Goal: Task Accomplishment & Management: Use online tool/utility

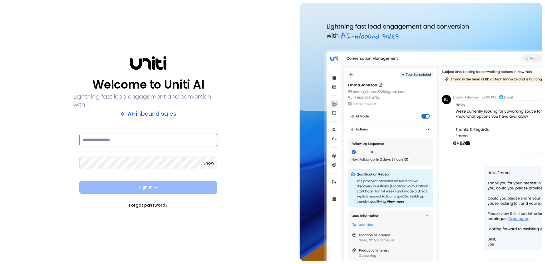
type input "**********"
click at [139, 186] on button "Sign In" at bounding box center [148, 187] width 138 height 13
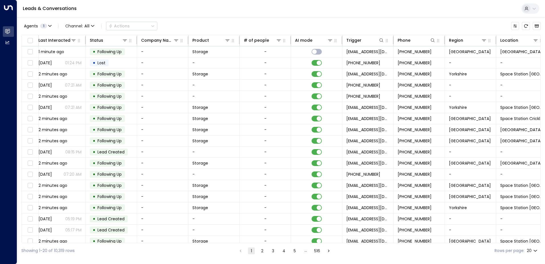
scroll to position [0, 194]
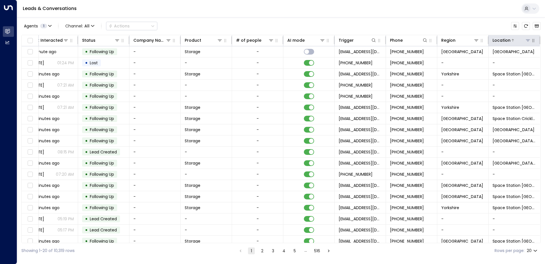
click at [528, 41] on icon at bounding box center [528, 40] width 5 height 5
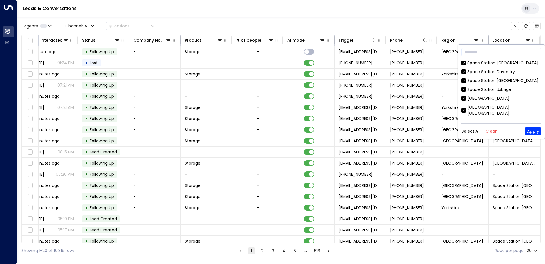
click at [493, 131] on button "Clear" at bounding box center [491, 131] width 11 height 5
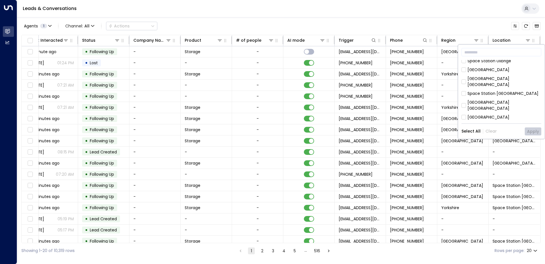
scroll to position [57, 0]
click at [490, 107] on div "Space Station [GEOGRAPHIC_DATA] [GEOGRAPHIC_DATA] [GEOGRAPHIC_DATA] [GEOGRAPHIC…" at bounding box center [502, 90] width 80 height 60
click at [491, 112] on div "Space Station Godalming" at bounding box center [493, 115] width 51 height 6
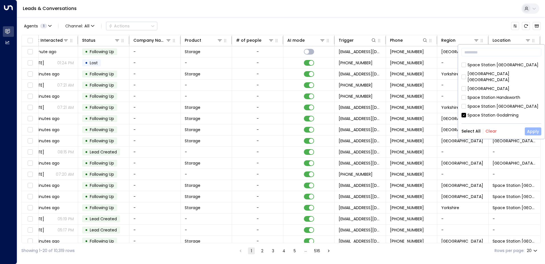
click at [534, 130] on button "Apply" at bounding box center [533, 131] width 17 height 8
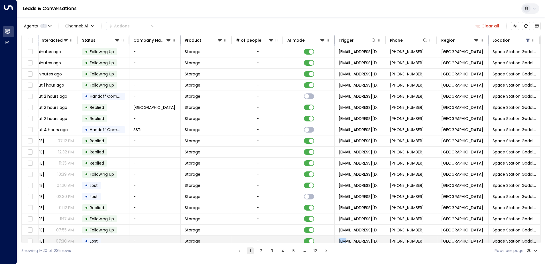
drag, startPoint x: 343, startPoint y: 242, endPoint x: 252, endPoint y: 239, distance: 91.0
click at [252, 239] on div "Lead Name Lead Email Last Interacted Status Company Name Product # of people AI…" at bounding box center [281, 139] width 520 height 208
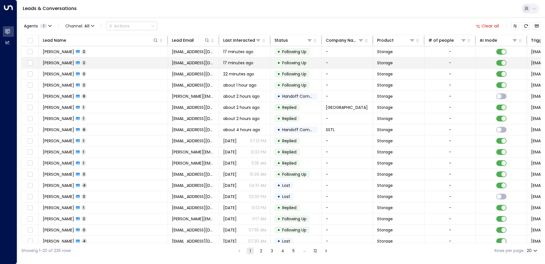
click at [115, 64] on td "[PERSON_NAME] 2" at bounding box center [103, 62] width 129 height 11
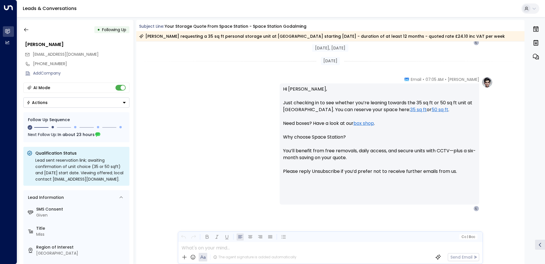
scroll to position [384, 0]
